Goal: Task Accomplishment & Management: Use online tool/utility

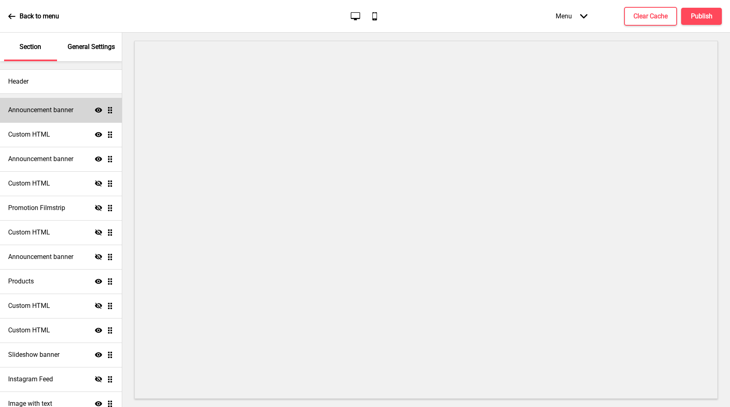
click at [46, 117] on div "Announcement banner Show Drag" at bounding box center [61, 110] width 122 height 24
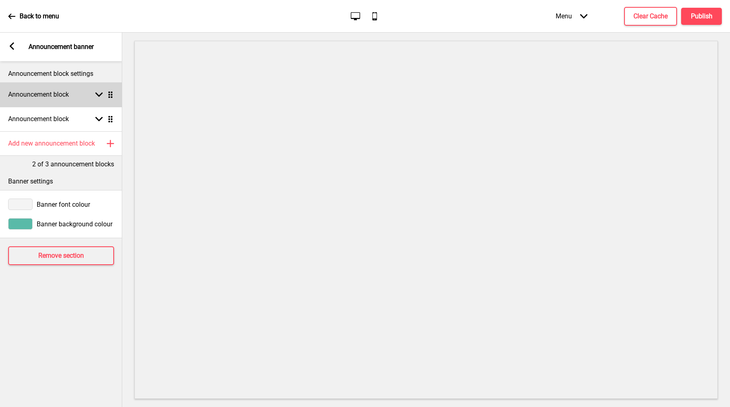
click at [98, 96] on icon at bounding box center [98, 94] width 7 height 4
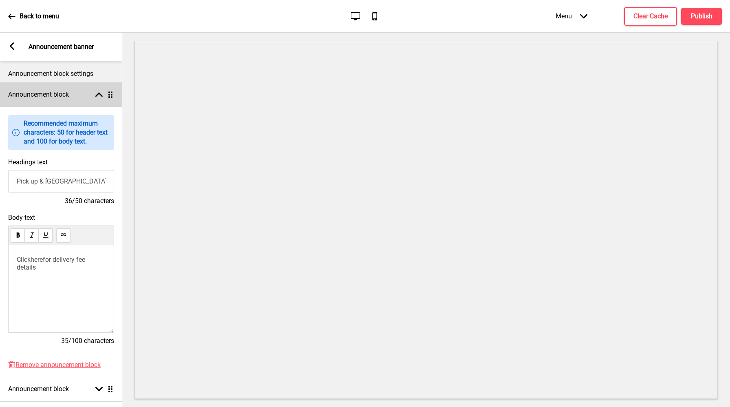
click at [98, 96] on rect at bounding box center [98, 94] width 7 height 7
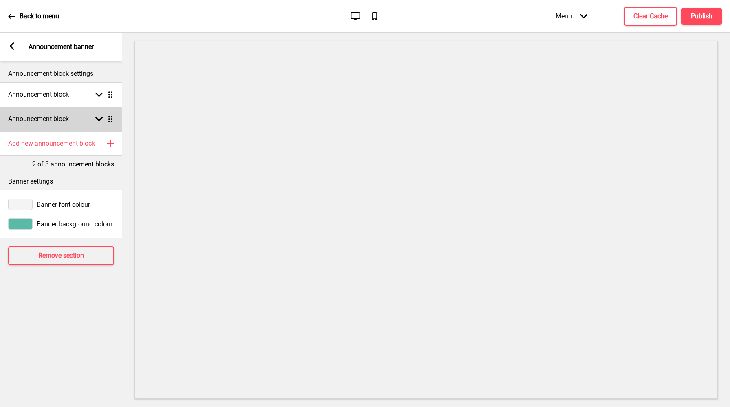
click at [98, 119] on icon at bounding box center [98, 119] width 7 height 4
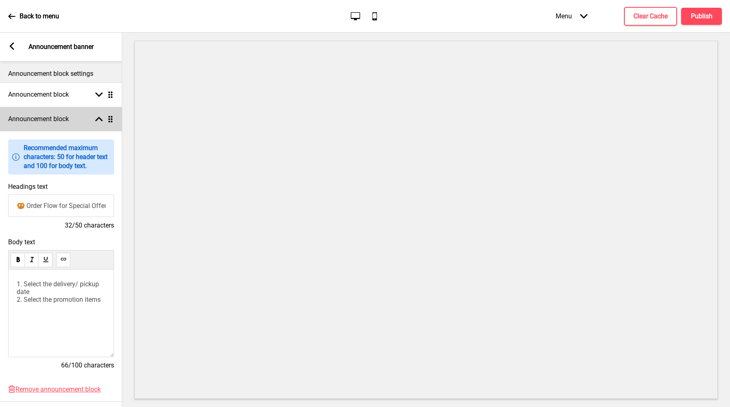
click at [98, 119] on icon at bounding box center [98, 119] width 7 height 4
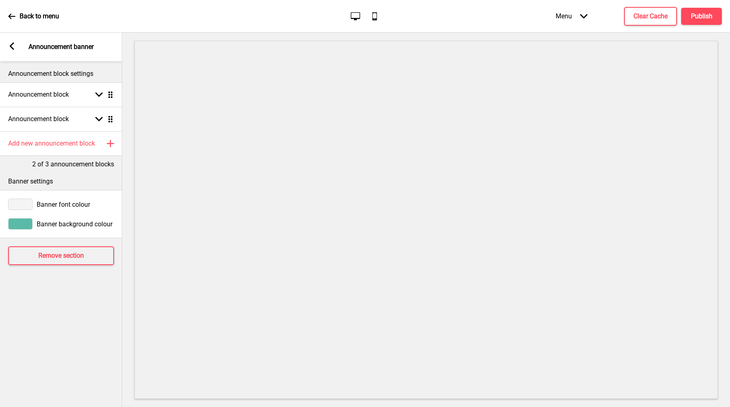
click at [64, 162] on p "2 of 3 announcement blocks" at bounding box center [73, 164] width 82 height 9
click at [54, 53] on div "Arrow left Announcement banner" at bounding box center [61, 47] width 122 height 29
click at [14, 44] on rect at bounding box center [11, 45] width 7 height 7
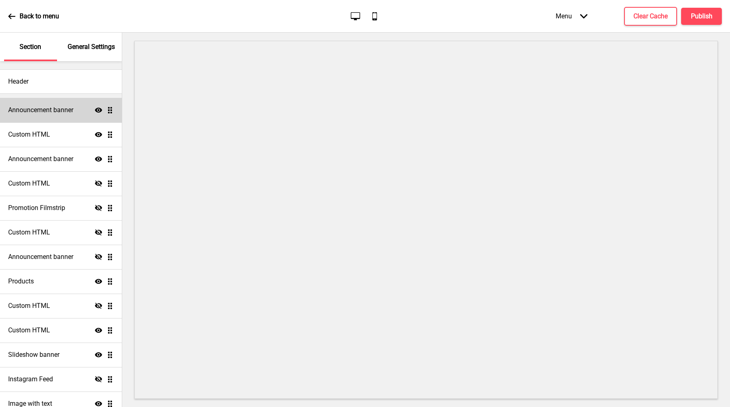
click at [97, 107] on icon "Show" at bounding box center [98, 109] width 7 height 7
click at [97, 110] on icon "Hide" at bounding box center [98, 109] width 7 height 7
click at [61, 157] on h4 "Announcement banner" at bounding box center [40, 158] width 65 height 9
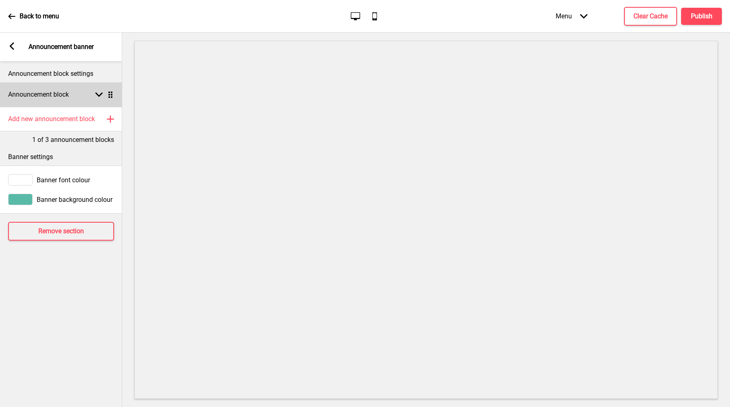
click at [62, 93] on h4 "Announcement block" at bounding box center [38, 94] width 61 height 9
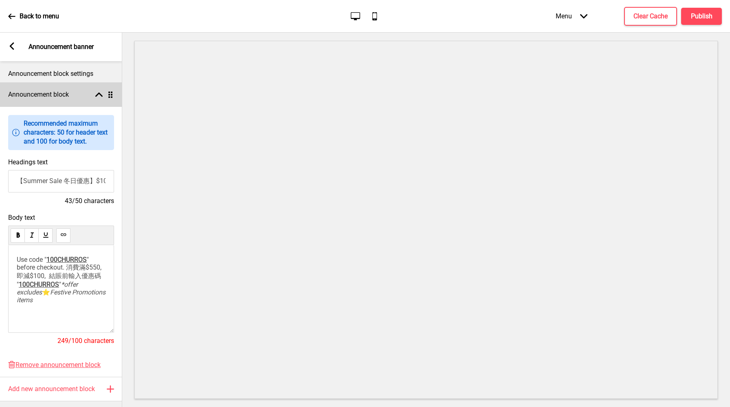
click at [67, 91] on h4 "Announcement block" at bounding box center [38, 94] width 61 height 9
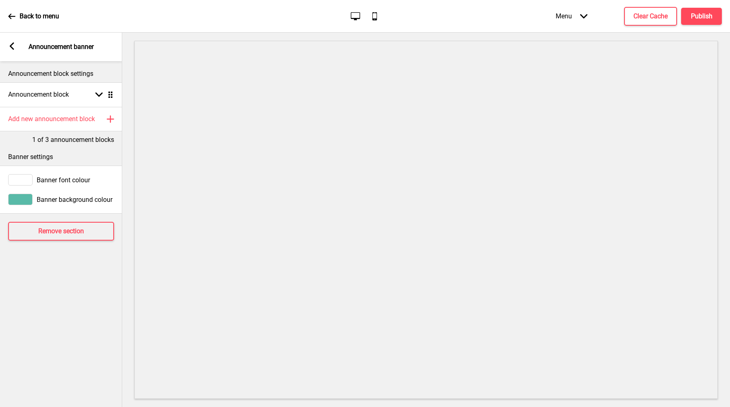
click at [13, 48] on rect at bounding box center [11, 45] width 7 height 7
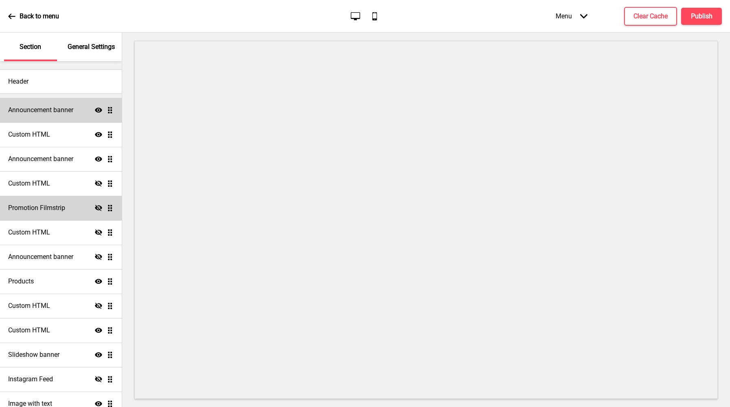
click at [59, 204] on h4 "Promotion Filmstrip" at bounding box center [36, 207] width 57 height 9
select select "center"
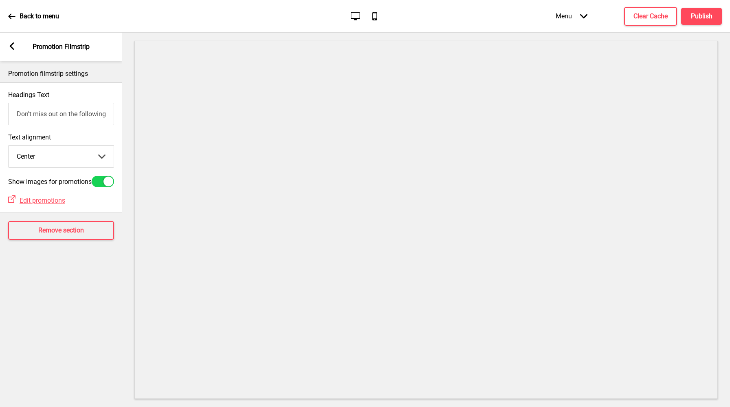
click at [9, 43] on rect at bounding box center [11, 45] width 7 height 7
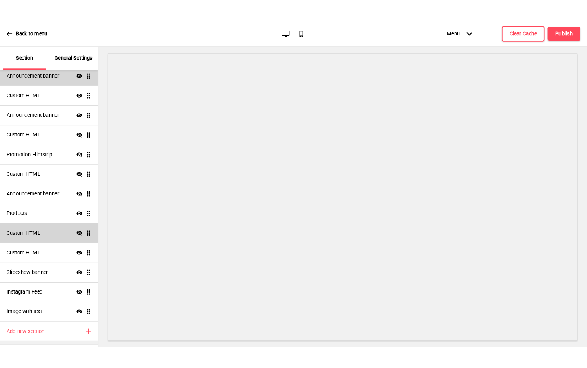
scroll to position [45, 0]
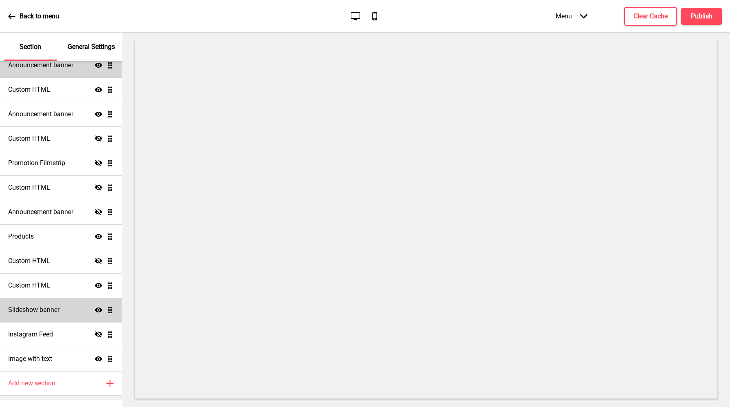
click at [42, 307] on h4 "Slideshow banner" at bounding box center [33, 309] width 51 height 9
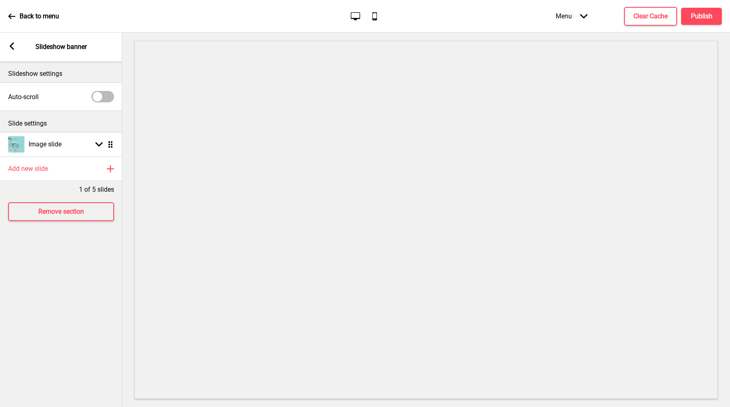
click at [9, 14] on icon at bounding box center [11, 16] width 7 height 7
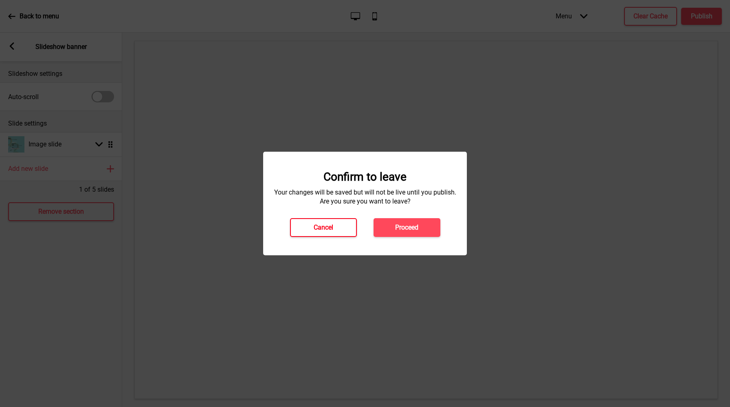
click at [304, 231] on button "Cancel" at bounding box center [323, 227] width 67 height 19
